Goal: Task Accomplishment & Management: Complete application form

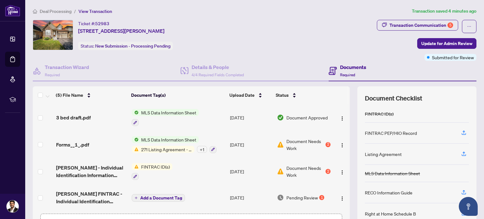
scroll to position [28, 0]
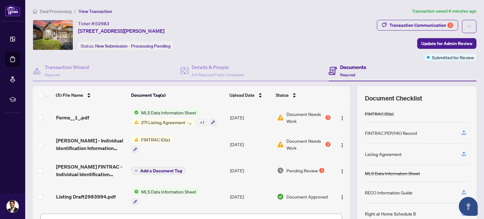
click at [299, 118] on span "Document Needs Work" at bounding box center [306, 118] width 38 height 14
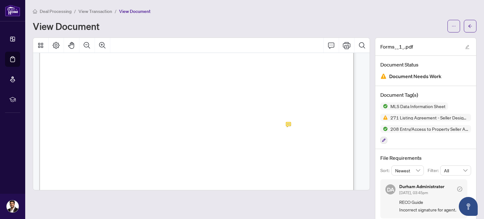
scroll to position [13028, 0]
click at [116, 67] on span "[DATE]" at bounding box center [107, 67] width 17 height 5
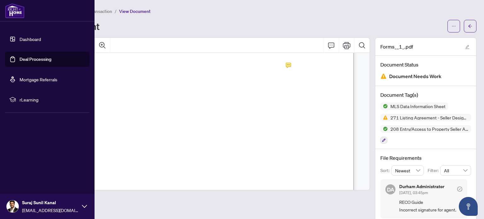
click at [35, 39] on link "Dashboard" at bounding box center [30, 39] width 21 height 6
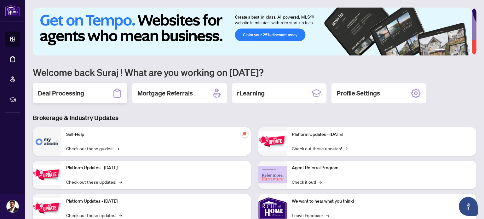
click at [63, 92] on h2 "Deal Processing" at bounding box center [61, 93] width 46 height 9
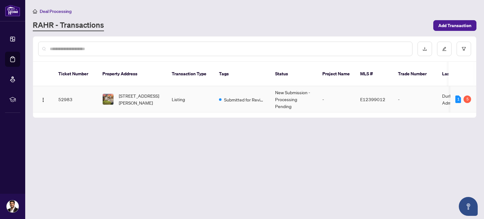
click at [246, 100] on span "Submitted for Review" at bounding box center [244, 99] width 41 height 7
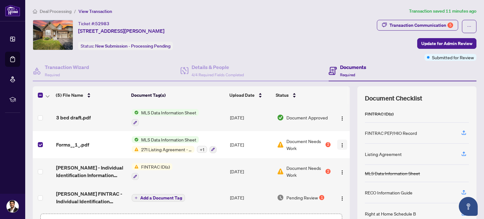
click at [340, 146] on img "button" at bounding box center [342, 145] width 5 height 5
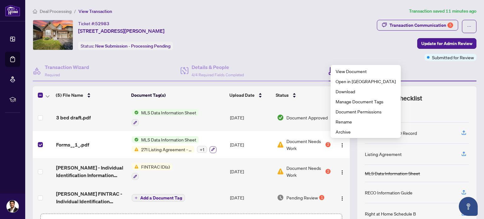
click at [213, 149] on icon "button" at bounding box center [213, 150] width 4 height 4
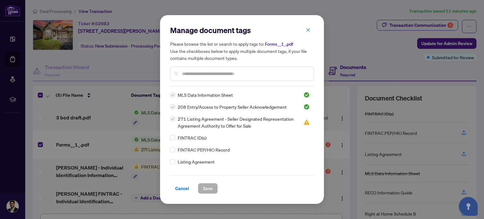
click at [172, 119] on label at bounding box center [172, 118] width 5 height 7
click at [173, 109] on label at bounding box center [172, 106] width 5 height 7
click at [174, 97] on label at bounding box center [172, 94] width 5 height 7
click at [309, 26] on span "button" at bounding box center [308, 30] width 4 height 10
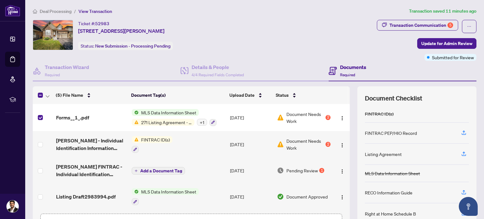
click at [310, 113] on span "Document Needs Work" at bounding box center [306, 118] width 38 height 14
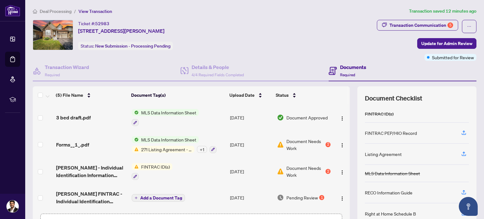
click at [103, 148] on div "Forms__1_.pdf" at bounding box center [91, 145] width 71 height 8
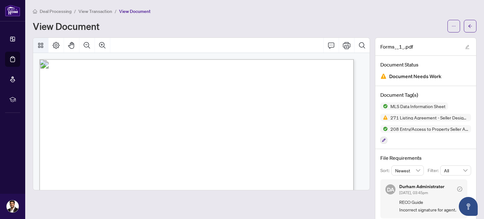
click at [43, 43] on icon "Thumbnails" at bounding box center [41, 46] width 8 height 8
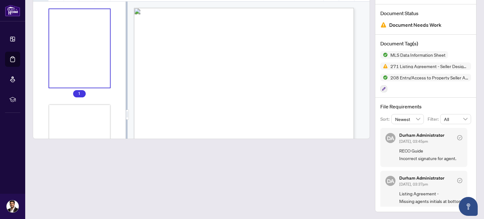
scroll to position [126, 0]
click at [416, 26] on span "Document Needs Work" at bounding box center [415, 25] width 52 height 9
click at [382, 89] on button "button" at bounding box center [383, 88] width 7 height 7
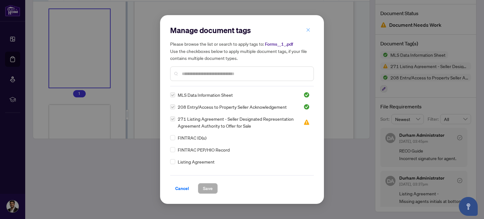
click at [309, 30] on icon "close" at bounding box center [308, 30] width 4 height 4
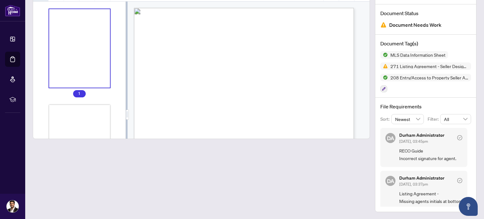
scroll to position [0, 0]
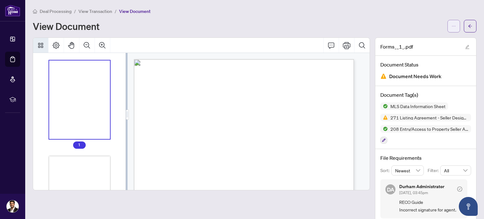
click at [452, 26] on icon "ellipsis" at bounding box center [453, 26] width 3 height 1
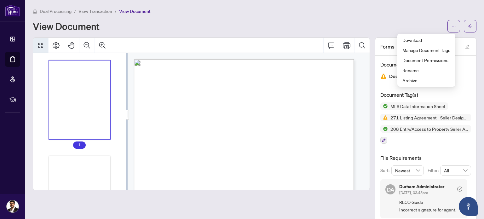
click at [218, 19] on div "Deal Processing / View Transaction / View Document View Document" at bounding box center [255, 20] width 444 height 25
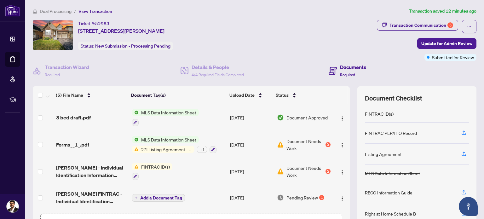
scroll to position [28, 0]
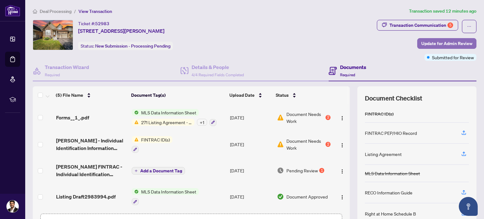
click at [453, 48] on span "Update for Admin Review" at bounding box center [446, 43] width 51 height 10
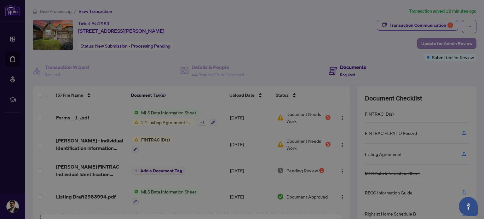
click at [453, 48] on div "Update for admin review Clicking submit will notify the admin team to review yo…" at bounding box center [242, 109] width 484 height 219
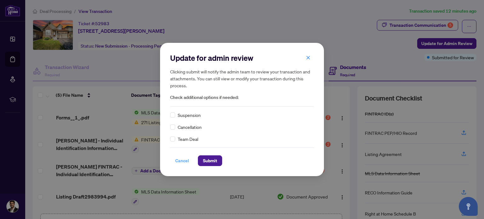
click at [185, 160] on span "Cancel" at bounding box center [182, 161] width 14 height 10
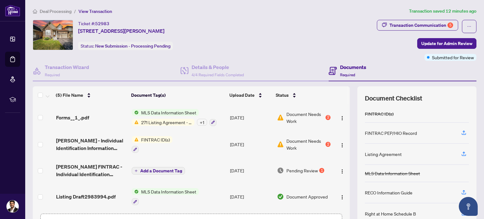
scroll to position [45, 0]
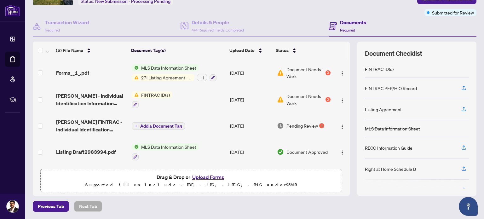
click at [211, 177] on button "Upload Forms" at bounding box center [208, 177] width 36 height 8
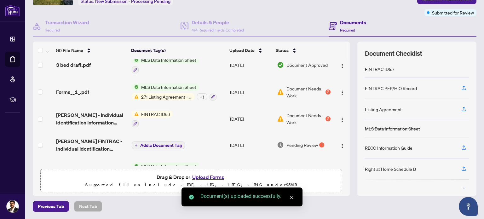
click at [144, 114] on span "FINTRAC ID(s)" at bounding box center [156, 114] width 34 height 7
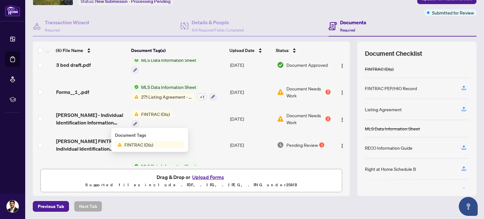
click at [143, 146] on span "FINTRAC ID(s)" at bounding box center [139, 144] width 34 height 7
